Goal: Information Seeking & Learning: Learn about a topic

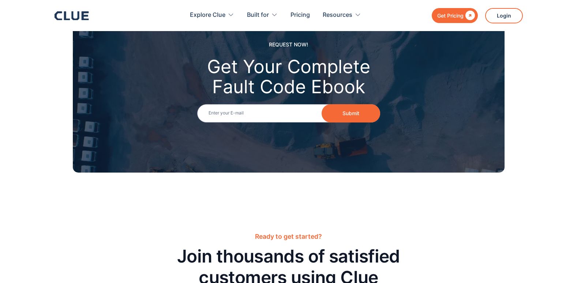
scroll to position [878, 0]
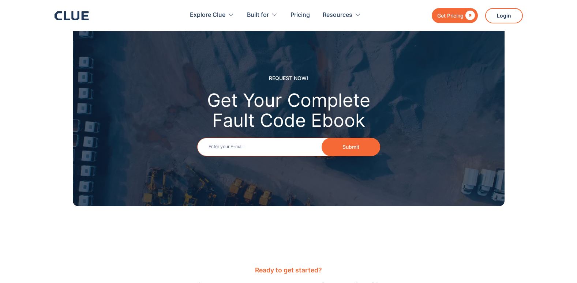
click at [225, 138] on input "Email" at bounding box center [288, 147] width 183 height 18
type input "[PERSON_NAME][EMAIL_ADDRESS][PERSON_NAME][DOMAIN_NAME]"
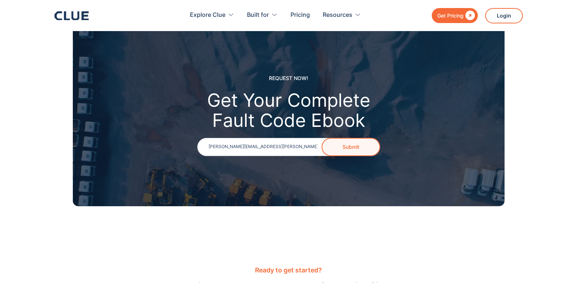
click at [343, 139] on button "Submit" at bounding box center [350, 147] width 59 height 18
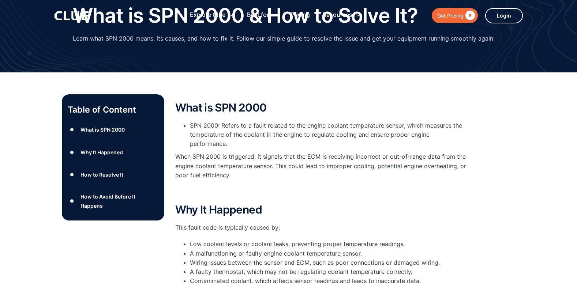
scroll to position [0, 0]
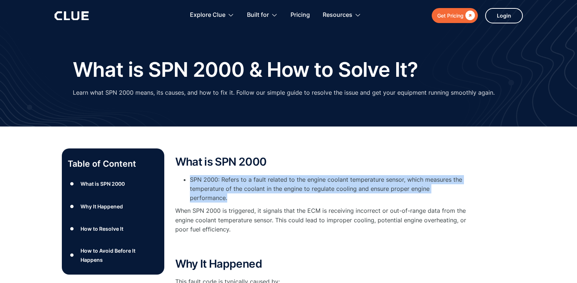
drag, startPoint x: 476, startPoint y: 163, endPoint x: 479, endPoint y: 189, distance: 26.9
drag, startPoint x: 479, startPoint y: 189, endPoint x: 463, endPoint y: 160, distance: 33.7
click at [462, 160] on h2 "What is SPN 2000" at bounding box center [321, 162] width 293 height 12
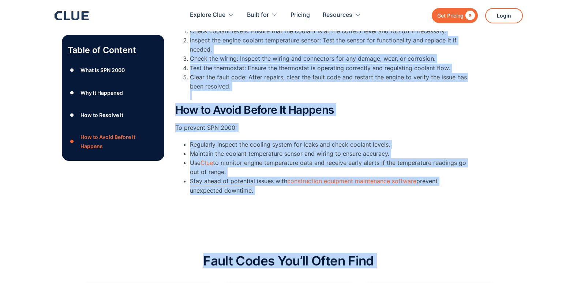
scroll to position [369, 0]
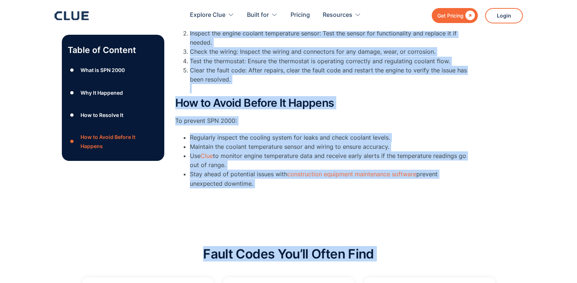
drag, startPoint x: 464, startPoint y: 153, endPoint x: 445, endPoint y: 197, distance: 47.2
drag, startPoint x: 445, startPoint y: 197, endPoint x: 422, endPoint y: 113, distance: 86.9
drag, startPoint x: 422, startPoint y: 113, endPoint x: 389, endPoint y: 179, distance: 73.7
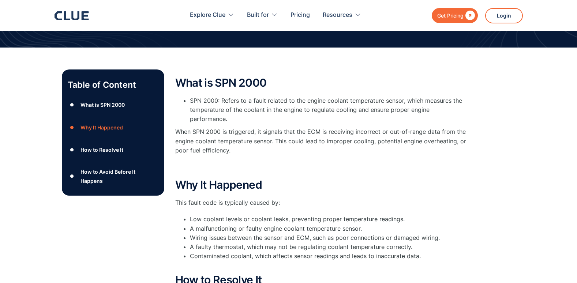
scroll to position [76, 0]
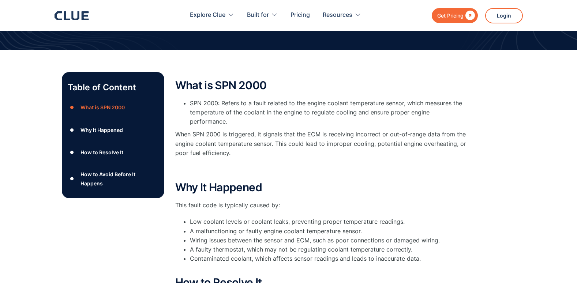
drag, startPoint x: 174, startPoint y: 72, endPoint x: 172, endPoint y: 75, distance: 3.8
click at [177, 73] on div "Table of Content ● What is SPN 2000 ● Why It Happened ● How to Resolve It ● How…" at bounding box center [288, 285] width 453 height 427
click at [171, 79] on div "Table of Content ● What is SPN 2000 ● Why It Happened ● How to Resolve It ● How…" at bounding box center [288, 285] width 453 height 427
drag, startPoint x: 170, startPoint y: 78, endPoint x: 167, endPoint y: 210, distance: 131.7
click at [167, 210] on div "Table of Content ● What is SPN 2000 ● Why It Happened ● How to Resolve It ● How…" at bounding box center [288, 285] width 453 height 427
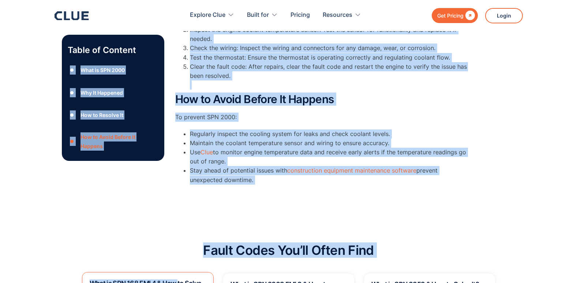
scroll to position [394, 0]
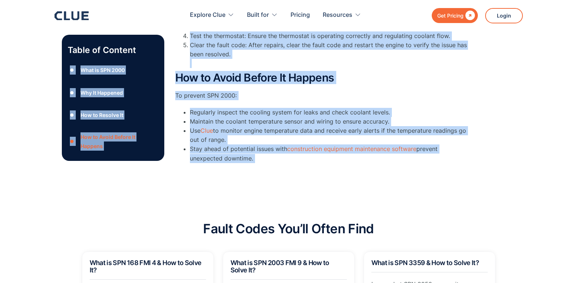
drag, startPoint x: 169, startPoint y: 63, endPoint x: 182, endPoint y: 189, distance: 126.9
drag, startPoint x: 182, startPoint y: 189, endPoint x: 279, endPoint y: 166, distance: 99.2
